Goal: Complete application form: Complete application form

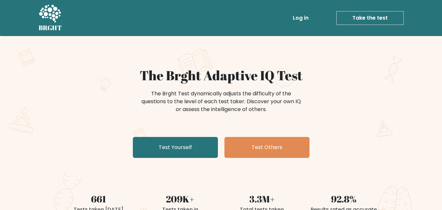
click at [198, 152] on link "Test Yourself" at bounding box center [175, 147] width 85 height 21
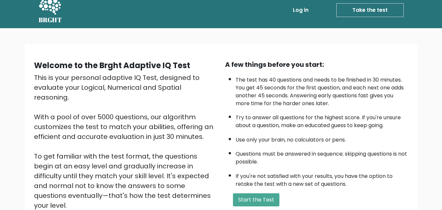
scroll to position [33, 0]
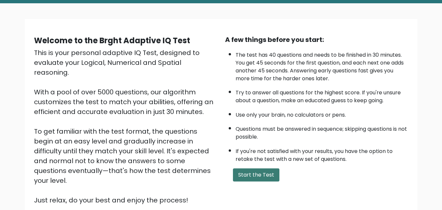
click at [269, 177] on button "Start the Test" at bounding box center [256, 174] width 46 height 13
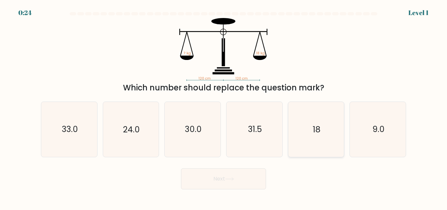
click at [321, 128] on icon "18" at bounding box center [315, 129] width 55 height 55
click at [224, 107] on input "e. 18" at bounding box center [223, 106] width 0 height 2
radio input "true"
click at [236, 180] on button "Next" at bounding box center [223, 178] width 85 height 21
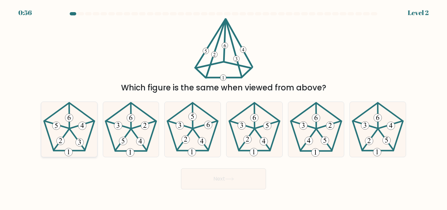
click at [76, 138] on 341 at bounding box center [77, 139] width 15 height 21
click at [223, 107] on input "a." at bounding box center [223, 106] width 0 height 2
radio input "true"
click at [255, 179] on button "Next" at bounding box center [223, 178] width 85 height 21
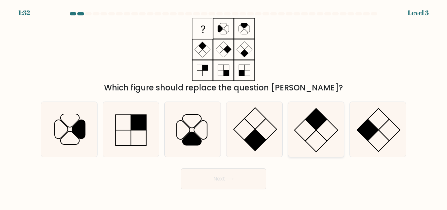
click at [341, 112] on icon at bounding box center [315, 129] width 55 height 55
click at [224, 107] on input "e." at bounding box center [223, 106] width 0 height 2
radio input "true"
click at [368, 119] on rect at bounding box center [379, 119] width 22 height 22
click at [224, 107] on input "f." at bounding box center [223, 106] width 0 height 2
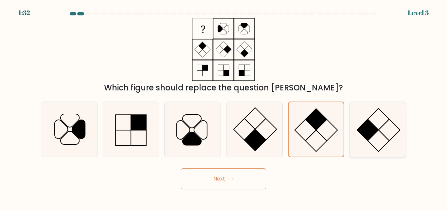
radio input "true"
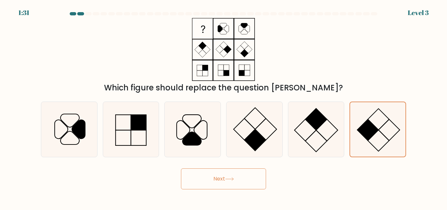
click at [232, 183] on button "Next" at bounding box center [223, 178] width 85 height 21
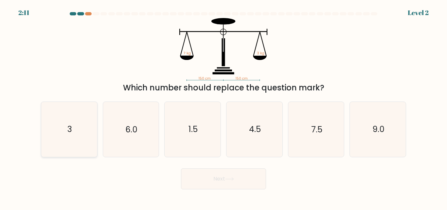
click at [86, 139] on icon "3" at bounding box center [69, 129] width 55 height 55
click at [223, 107] on input "a. 3" at bounding box center [223, 106] width 0 height 2
radio input "true"
click at [220, 174] on button "Next" at bounding box center [223, 178] width 85 height 21
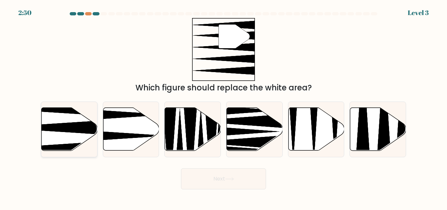
click at [69, 120] on icon at bounding box center [70, 129] width 56 height 43
click at [223, 107] on input "a." at bounding box center [223, 106] width 0 height 2
radio input "true"
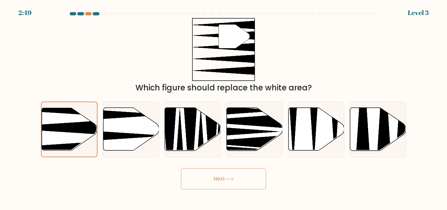
click at [260, 178] on button "Next" at bounding box center [223, 178] width 85 height 21
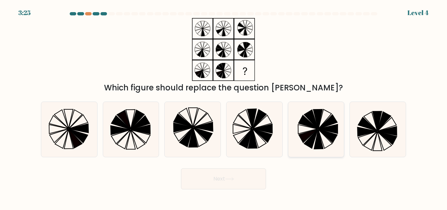
click at [321, 130] on icon at bounding box center [327, 136] width 19 height 14
click at [224, 107] on input "e." at bounding box center [223, 106] width 0 height 2
radio input "true"
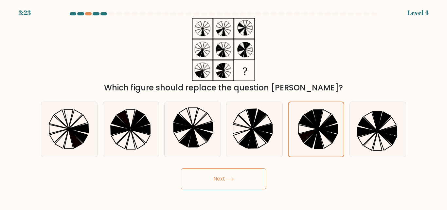
click at [241, 180] on button "Next" at bounding box center [223, 178] width 85 height 21
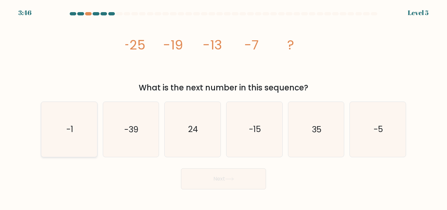
click at [89, 140] on icon "-1" at bounding box center [69, 129] width 55 height 55
click at [223, 107] on input "a. -1" at bounding box center [223, 106] width 0 height 2
radio input "true"
click at [224, 178] on button "Next" at bounding box center [223, 178] width 85 height 21
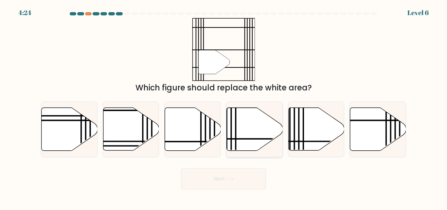
click at [244, 134] on icon at bounding box center [255, 129] width 56 height 43
click at [224, 107] on input "d." at bounding box center [223, 106] width 0 height 2
radio input "true"
click at [255, 177] on button "Next" at bounding box center [223, 178] width 85 height 21
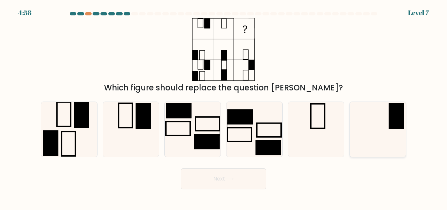
click at [391, 123] on rect at bounding box center [395, 116] width 15 height 26
click at [224, 107] on input "f." at bounding box center [223, 106] width 0 height 2
radio input "true"
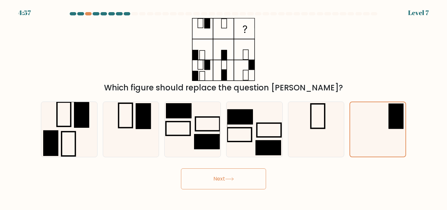
click at [230, 184] on button "Next" at bounding box center [223, 178] width 85 height 21
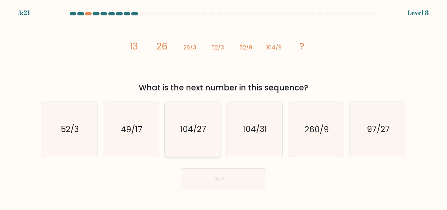
click at [202, 145] on icon "104/27" at bounding box center [192, 129] width 55 height 55
click at [223, 107] on input "c. 104/27" at bounding box center [223, 106] width 0 height 2
radio input "true"
click at [240, 177] on button "Next" at bounding box center [223, 178] width 85 height 21
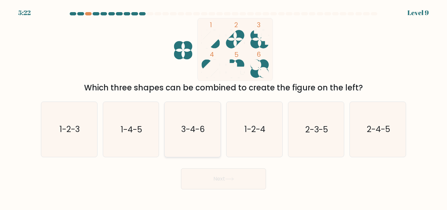
click at [191, 144] on icon "3-4-6" at bounding box center [192, 129] width 55 height 55
click at [223, 107] on input "c. 3-4-6" at bounding box center [223, 106] width 0 height 2
radio input "true"
click at [222, 177] on button "Next" at bounding box center [223, 178] width 85 height 21
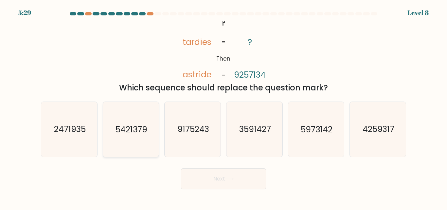
click at [134, 138] on icon "5421379" at bounding box center [130, 129] width 55 height 55
click at [223, 107] on input "b. 5421379" at bounding box center [223, 106] width 0 height 2
radio input "true"
click at [252, 184] on button "Next" at bounding box center [223, 178] width 85 height 21
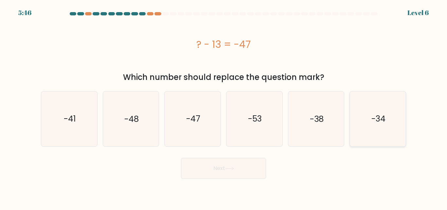
click at [385, 133] on icon "-34" at bounding box center [377, 118] width 55 height 55
click at [224, 107] on input "f. -34" at bounding box center [223, 106] width 0 height 2
radio input "true"
click at [245, 169] on button "Next" at bounding box center [223, 168] width 85 height 21
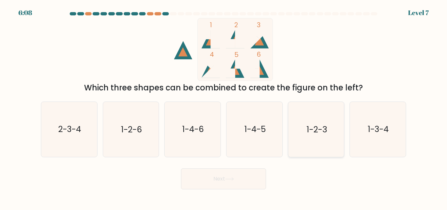
click at [307, 125] on text "1-2-3" at bounding box center [316, 129] width 20 height 11
click at [224, 107] on input "e. 1-2-3" at bounding box center [223, 106] width 0 height 2
radio input "true"
click at [225, 170] on button "Next" at bounding box center [223, 178] width 85 height 21
click at [245, 175] on button "Next" at bounding box center [223, 178] width 85 height 21
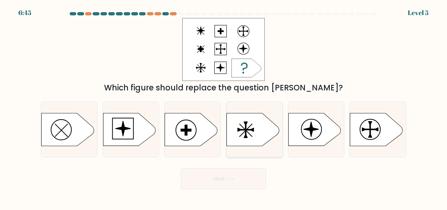
click at [259, 133] on icon at bounding box center [253, 129] width 52 height 33
click at [224, 107] on input "d." at bounding box center [223, 106] width 0 height 2
radio input "true"
click at [254, 182] on button "Next" at bounding box center [223, 178] width 85 height 21
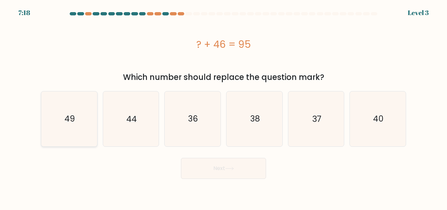
click at [81, 127] on icon "49" at bounding box center [69, 118] width 55 height 55
click at [223, 107] on input "a. 49" at bounding box center [223, 106] width 0 height 2
radio input "true"
click at [237, 170] on button "Next" at bounding box center [223, 168] width 85 height 21
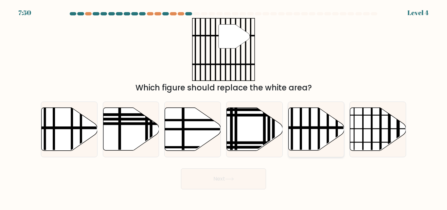
click at [301, 137] on line at bounding box center [301, 152] width 0 height 112
click at [224, 107] on input "e." at bounding box center [223, 106] width 0 height 2
radio input "true"
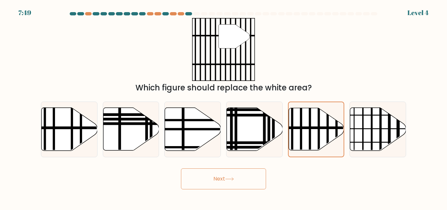
click at [232, 183] on button "Next" at bounding box center [223, 178] width 85 height 21
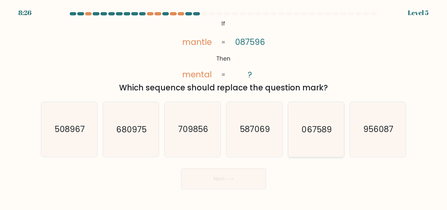
click at [328, 133] on text "067589" at bounding box center [317, 129] width 30 height 11
click at [224, 107] on input "e. 067589" at bounding box center [223, 106] width 0 height 2
radio input "true"
click at [237, 178] on button "Next" at bounding box center [223, 178] width 85 height 21
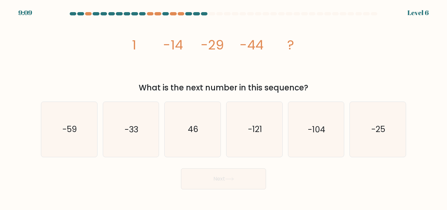
drag, startPoint x: 135, startPoint y: 60, endPoint x: 127, endPoint y: 54, distance: 9.9
click at [131, 57] on icon "image/svg+xml 1 -14 -29 -44 ?" at bounding box center [223, 49] width 196 height 63
click at [231, 73] on icon "image/svg+xml 1 -14 -29 -44 ?" at bounding box center [223, 49] width 196 height 63
click at [93, 132] on icon "-59" at bounding box center [69, 129] width 55 height 55
click at [223, 107] on input "a. -59" at bounding box center [223, 106] width 0 height 2
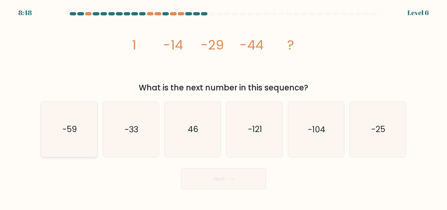
radio input "true"
click at [243, 182] on button "Next" at bounding box center [223, 178] width 85 height 21
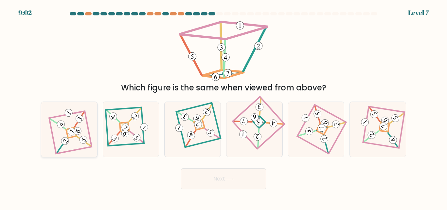
click at [74, 138] on icon at bounding box center [69, 129] width 38 height 44
click at [223, 107] on input "a." at bounding box center [223, 106] width 0 height 2
radio input "true"
click at [233, 178] on icon at bounding box center [229, 179] width 9 height 4
click at [238, 181] on button "Next" at bounding box center [223, 178] width 85 height 21
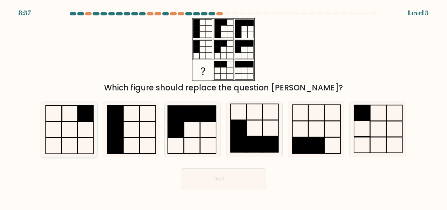
click at [75, 138] on rect at bounding box center [69, 146] width 16 height 16
click at [223, 107] on input "a." at bounding box center [223, 106] width 0 height 2
radio input "true"
click at [389, 133] on icon at bounding box center [377, 129] width 55 height 55
click at [224, 107] on input "f." at bounding box center [223, 106] width 0 height 2
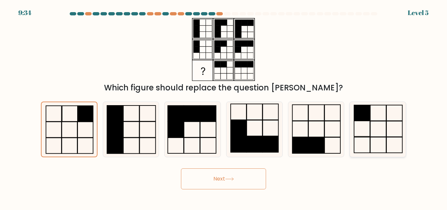
radio input "true"
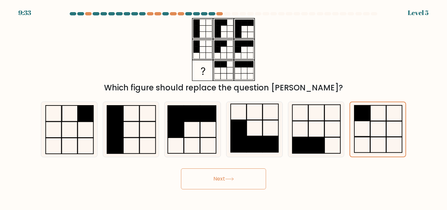
click at [227, 184] on button "Next" at bounding box center [223, 178] width 85 height 21
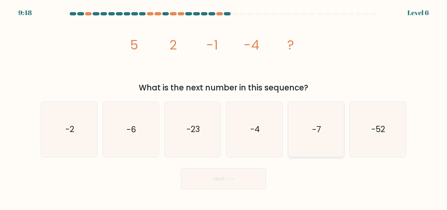
click at [308, 125] on icon "-7" at bounding box center [315, 129] width 55 height 55
click at [224, 107] on input "e. -7" at bounding box center [223, 106] width 0 height 2
radio input "true"
click at [236, 180] on button "Next" at bounding box center [223, 178] width 85 height 21
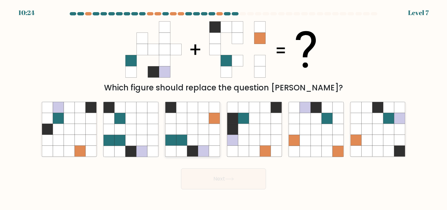
click at [184, 113] on icon at bounding box center [181, 118] width 11 height 11
click at [223, 107] on input "c." at bounding box center [223, 106] width 0 height 2
radio input "true"
click at [231, 179] on icon at bounding box center [229, 179] width 9 height 4
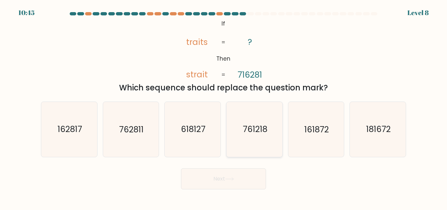
click at [257, 120] on icon "761218" at bounding box center [254, 129] width 55 height 55
click at [224, 107] on input "d. 761218" at bounding box center [223, 106] width 0 height 2
radio input "true"
click at [224, 170] on button "Next" at bounding box center [223, 178] width 85 height 21
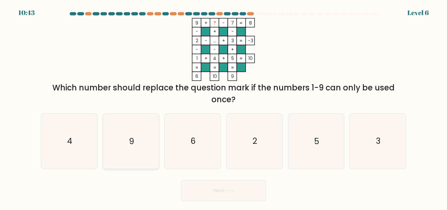
click at [125, 153] on icon "9" at bounding box center [130, 140] width 55 height 55
click at [223, 107] on input "b. 9" at bounding box center [223, 106] width 0 height 2
radio input "true"
click at [187, 146] on icon "6" at bounding box center [192, 140] width 55 height 55
click at [223, 107] on input "c. 6" at bounding box center [223, 106] width 0 height 2
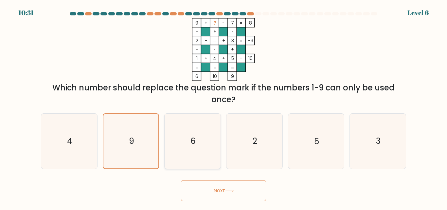
radio input "true"
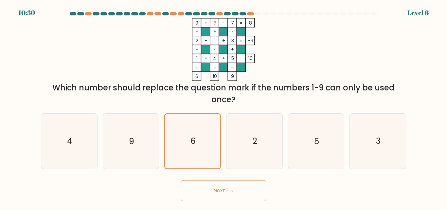
click at [220, 183] on button "Next" at bounding box center [223, 190] width 85 height 21
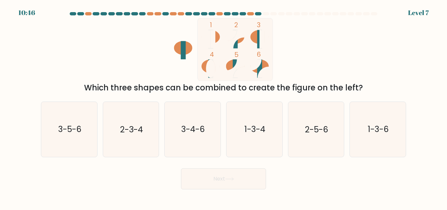
click at [217, 40] on ellipse at bounding box center [210, 37] width 18 height 14
click at [190, 137] on icon "3-4-6" at bounding box center [192, 129] width 55 height 55
click at [223, 107] on input "c. 3-4-6" at bounding box center [223, 106] width 0 height 2
radio input "true"
click at [236, 177] on button "Next" at bounding box center [223, 178] width 85 height 21
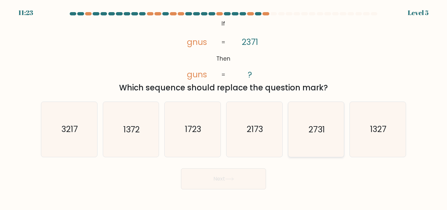
click at [326, 130] on icon "2731" at bounding box center [315, 129] width 55 height 55
click at [224, 107] on input "e. 2731" at bounding box center [223, 106] width 0 height 2
radio input "true"
click at [239, 179] on button "Next" at bounding box center [223, 178] width 85 height 21
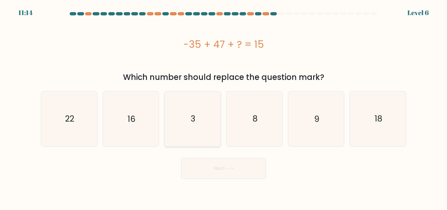
click at [201, 124] on icon "3" at bounding box center [192, 118] width 55 height 55
click at [223, 107] on input "c. 3" at bounding box center [223, 106] width 0 height 2
radio input "true"
click at [241, 170] on button "Next" at bounding box center [223, 168] width 85 height 21
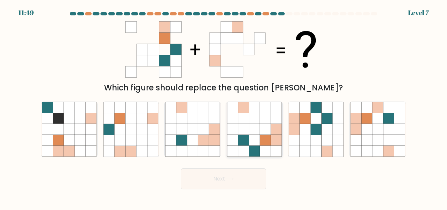
click at [260, 143] on icon at bounding box center [265, 140] width 11 height 11
click at [224, 107] on input "d." at bounding box center [223, 106] width 0 height 2
radio input "true"
click at [239, 179] on button "Next" at bounding box center [223, 178] width 85 height 21
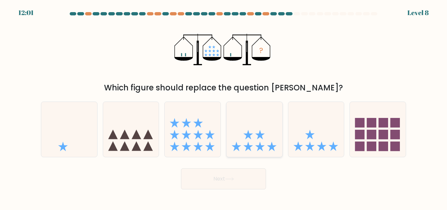
click at [264, 137] on icon at bounding box center [254, 129] width 56 height 46
click at [224, 107] on input "d." at bounding box center [223, 106] width 0 height 2
radio input "true"
click at [237, 177] on button "Next" at bounding box center [223, 178] width 85 height 21
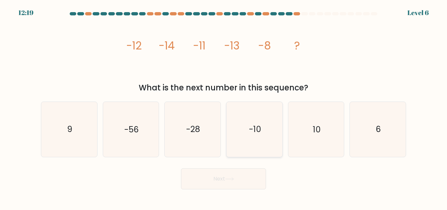
click at [256, 123] on icon "-10" at bounding box center [254, 129] width 55 height 55
click at [224, 107] on input "d. -10" at bounding box center [223, 106] width 0 height 2
radio input "true"
click at [251, 191] on body "12:19 Level 6" at bounding box center [223, 105] width 447 height 210
click at [252, 179] on button "Next" at bounding box center [223, 178] width 85 height 21
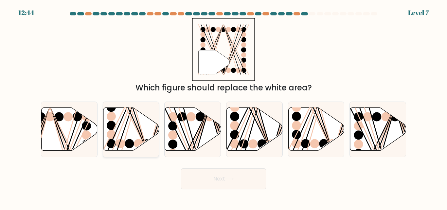
click at [114, 134] on ellipse at bounding box center [111, 134] width 9 height 9
click at [223, 107] on input "b." at bounding box center [223, 106] width 0 height 2
radio input "true"
click at [225, 179] on button "Next" at bounding box center [223, 178] width 85 height 21
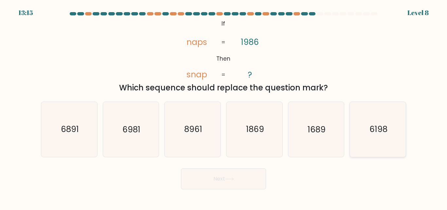
click at [379, 136] on icon "6198" at bounding box center [377, 129] width 55 height 55
click at [224, 107] on input "f. 6198" at bounding box center [223, 106] width 0 height 2
radio input "true"
click at [224, 179] on button "Next" at bounding box center [223, 178] width 85 height 21
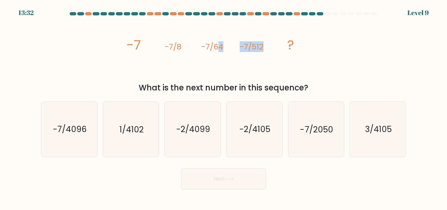
drag, startPoint x: 221, startPoint y: 50, endPoint x: 259, endPoint y: 63, distance: 40.3
click at [280, 60] on icon "image/svg+xml -7 -7/8 -7/64 -7/512 ?" at bounding box center [223, 49] width 196 height 63
click at [79, 138] on icon "-7/4096" at bounding box center [69, 129] width 55 height 55
click at [223, 107] on input "a. -7/4096" at bounding box center [223, 106] width 0 height 2
radio input "true"
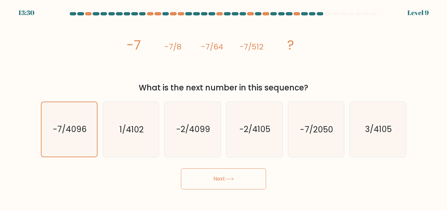
click at [212, 173] on button "Next" at bounding box center [223, 178] width 85 height 21
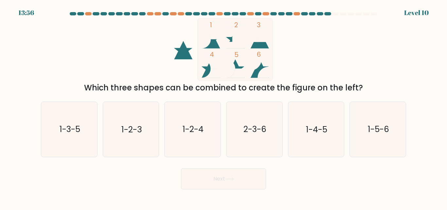
click at [243, 64] on rect at bounding box center [235, 49] width 75 height 63
click at [71, 135] on text "1-3-5" at bounding box center [69, 129] width 21 height 11
click at [223, 107] on input "a. 1-3-5" at bounding box center [223, 106] width 0 height 2
radio input "true"
click at [246, 180] on button "Next" at bounding box center [223, 178] width 85 height 21
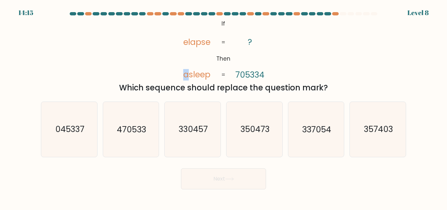
click at [185, 77] on tspan "asleep" at bounding box center [196, 74] width 27 height 11
click at [204, 75] on tspan "asleep" at bounding box center [196, 74] width 27 height 11
click at [379, 142] on icon "357403" at bounding box center [377, 129] width 55 height 55
click at [224, 107] on input "f. 357403" at bounding box center [223, 106] width 0 height 2
radio input "true"
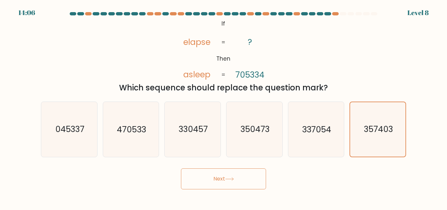
click at [223, 179] on button "Next" at bounding box center [223, 178] width 85 height 21
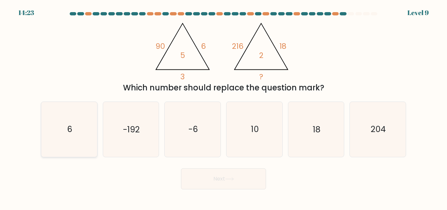
click at [89, 132] on icon "6" at bounding box center [69, 129] width 55 height 55
click at [223, 107] on input "a. 6" at bounding box center [223, 106] width 0 height 2
radio input "true"
click at [241, 181] on button "Next" at bounding box center [223, 178] width 85 height 21
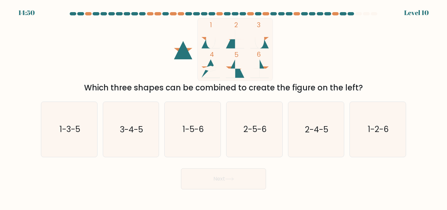
click at [215, 71] on icon at bounding box center [210, 69] width 18 height 18
click at [263, 132] on text "2-5-6" at bounding box center [254, 129] width 23 height 11
click at [224, 107] on input "d. 2-5-6" at bounding box center [223, 106] width 0 height 2
radio input "true"
click at [244, 177] on button "Next" at bounding box center [223, 178] width 85 height 21
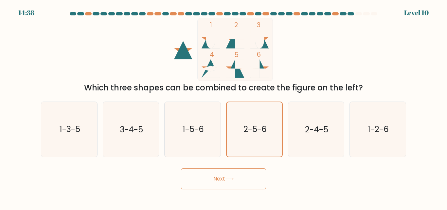
click at [244, 180] on button "Next" at bounding box center [223, 178] width 85 height 21
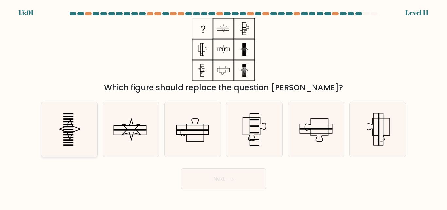
click at [78, 137] on icon at bounding box center [69, 129] width 55 height 55
click at [223, 107] on input "a." at bounding box center [223, 106] width 0 height 2
radio input "true"
click at [246, 178] on button "Next" at bounding box center [223, 178] width 85 height 21
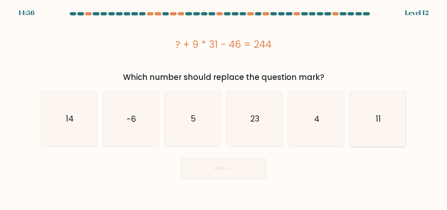
click at [404, 143] on icon "11" at bounding box center [377, 118] width 55 height 55
click at [224, 107] on input "f. 11" at bounding box center [223, 106] width 0 height 2
radio input "true"
click at [219, 170] on button "Next" at bounding box center [223, 168] width 85 height 21
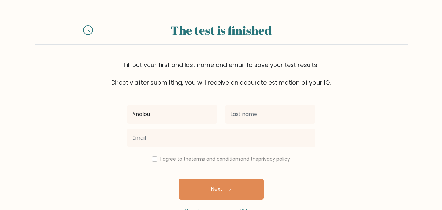
type input "Analou"
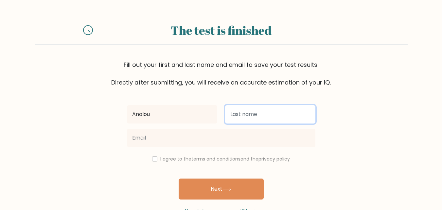
click at [252, 115] on input "text" at bounding box center [270, 114] width 90 height 18
type input "Socias"
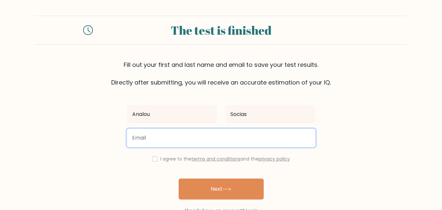
click at [212, 139] on input "email" at bounding box center [221, 138] width 188 height 18
type input "analousocias@gmail.com"
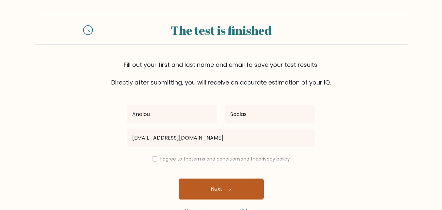
click at [229, 190] on icon at bounding box center [226, 189] width 9 height 4
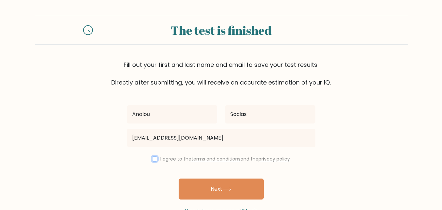
click at [152, 158] on input "checkbox" at bounding box center [154, 158] width 5 height 5
checkbox input "true"
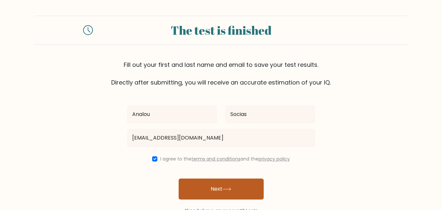
click at [233, 190] on button "Next" at bounding box center [221, 188] width 85 height 21
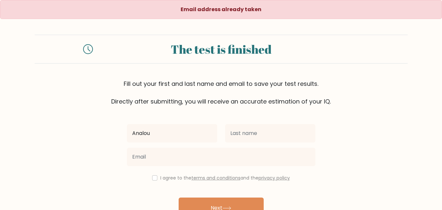
type input "Analou"
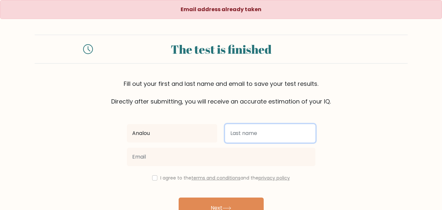
click at [280, 134] on input "text" at bounding box center [270, 133] width 90 height 18
type input "Socias"
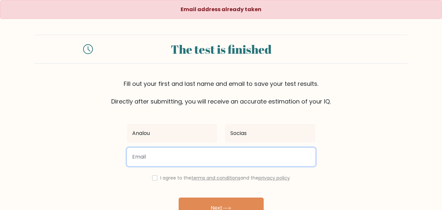
click at [202, 165] on input "email" at bounding box center [221, 156] width 188 height 18
type input "sociasanalou3@gmail.com"
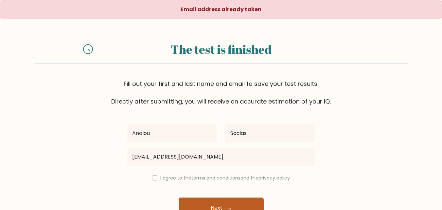
click at [249, 203] on button "Next" at bounding box center [221, 207] width 85 height 21
click at [154, 178] on input "checkbox" at bounding box center [154, 177] width 5 height 5
checkbox input "true"
click at [238, 205] on button "Next" at bounding box center [221, 207] width 85 height 21
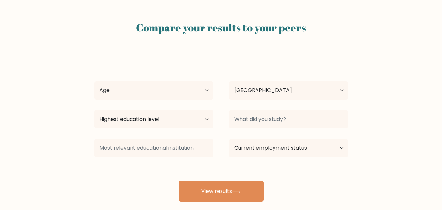
select select "PH"
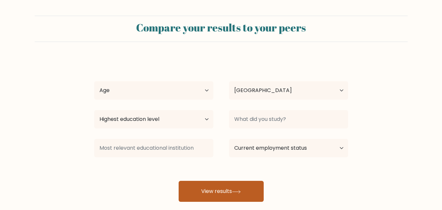
click at [244, 192] on button "View results" at bounding box center [221, 191] width 85 height 21
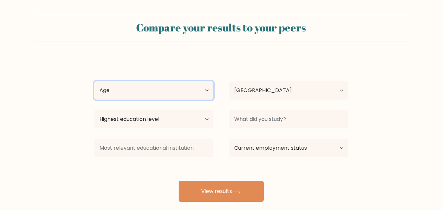
click at [177, 90] on select "Age Under [DEMOGRAPHIC_DATA] [DEMOGRAPHIC_DATA] [DEMOGRAPHIC_DATA] [DEMOGRAPHIC…" at bounding box center [153, 90] width 119 height 18
select select "25_34"
click at [94, 81] on select "Age Under [DEMOGRAPHIC_DATA] [DEMOGRAPHIC_DATA] [DEMOGRAPHIC_DATA] [DEMOGRAPHIC…" at bounding box center [153, 90] width 119 height 18
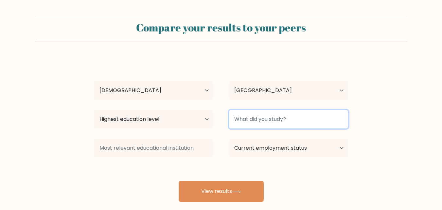
click at [293, 122] on input at bounding box center [288, 119] width 119 height 18
type input "M"
type input "i"
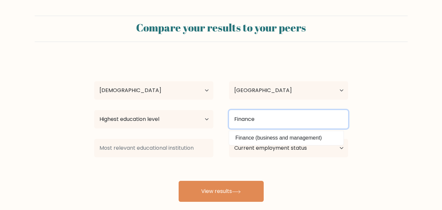
type input "Finance"
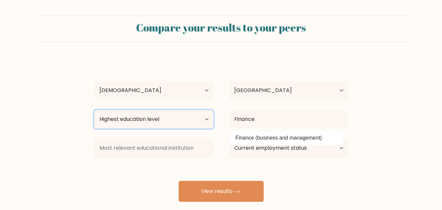
click at [181, 118] on select "Highest education level No schooling Primary Lower Secondary Upper Secondary Oc…" at bounding box center [153, 119] width 119 height 18
select select "bachelors_degree"
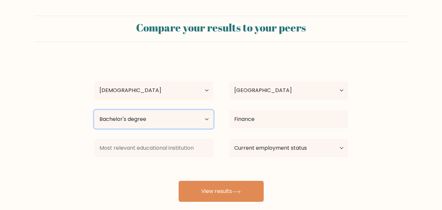
click at [94, 110] on select "Highest education level No schooling Primary Lower Secondary Upper Secondary Oc…" at bounding box center [153, 119] width 119 height 18
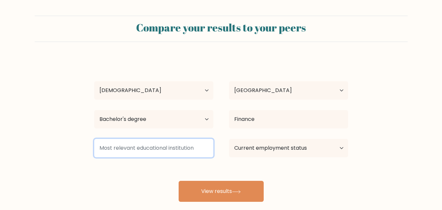
click at [164, 139] on input at bounding box center [153, 148] width 119 height 18
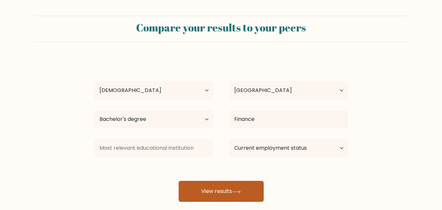
click at [245, 190] on button "View results" at bounding box center [221, 191] width 85 height 21
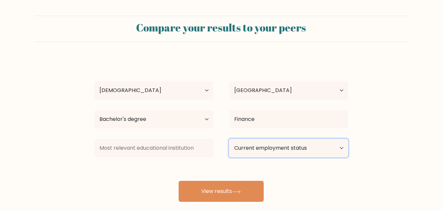
click at [277, 150] on select "Current employment status Employed Student Retired Other / prefer not to answer" at bounding box center [288, 148] width 119 height 18
select select "employed"
click at [229, 139] on select "Current employment status Employed Student Retired Other / prefer not to answer" at bounding box center [288, 148] width 119 height 18
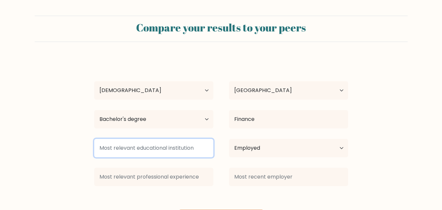
click at [160, 149] on input at bounding box center [153, 148] width 119 height 18
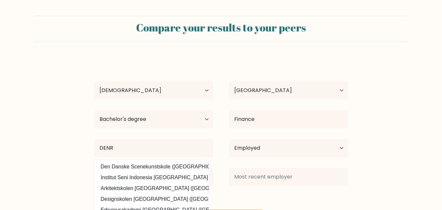
click at [82, 178] on form "Compare your results to your peers Analou Socias Age Under 18 years old 18-24 y…" at bounding box center [221, 123] width 442 height 215
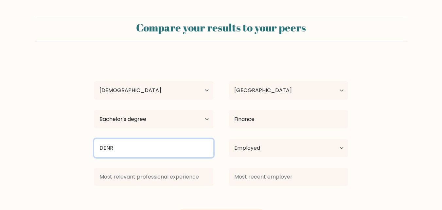
click at [125, 154] on input "DENR" at bounding box center [153, 148] width 119 height 18
drag, startPoint x: 118, startPoint y: 152, endPoint x: 89, endPoint y: 147, distance: 29.9
click at [89, 147] on div "DENR Den Danske Scenekunstskole (Denmark) Institut Seni Indonesia Denpasar (Ind…" at bounding box center [153, 148] width 135 height 24
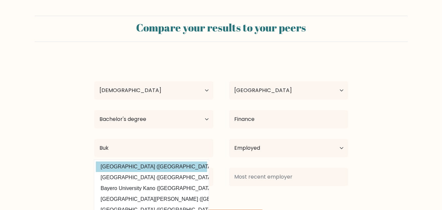
click at [138, 168] on option "Bukidnon State University (Philippines)" at bounding box center [151, 166] width 111 height 10
type input "[GEOGRAPHIC_DATA]"
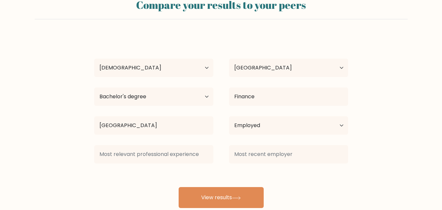
scroll to position [38, 0]
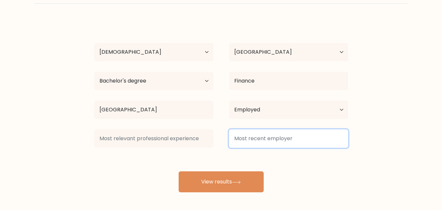
click at [277, 143] on input at bounding box center [288, 138] width 119 height 18
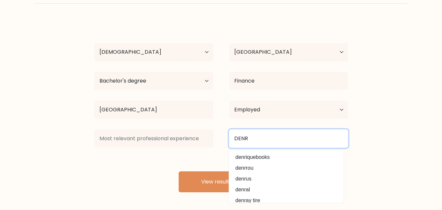
type input "DENR"
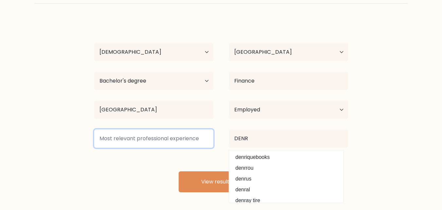
click at [168, 136] on input at bounding box center [153, 138] width 119 height 18
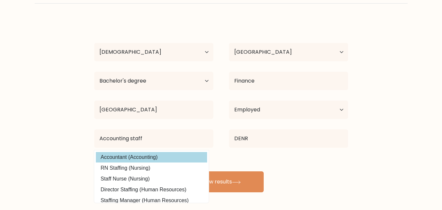
click at [144, 156] on option "Accountant (Accounting)" at bounding box center [151, 157] width 111 height 10
type input "Accountant"
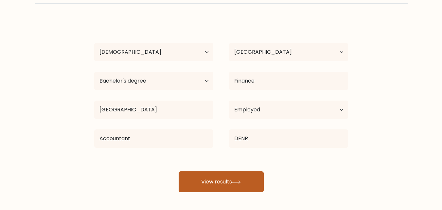
click at [224, 177] on button "View results" at bounding box center [221, 181] width 85 height 21
